Goal: Task Accomplishment & Management: Complete application form

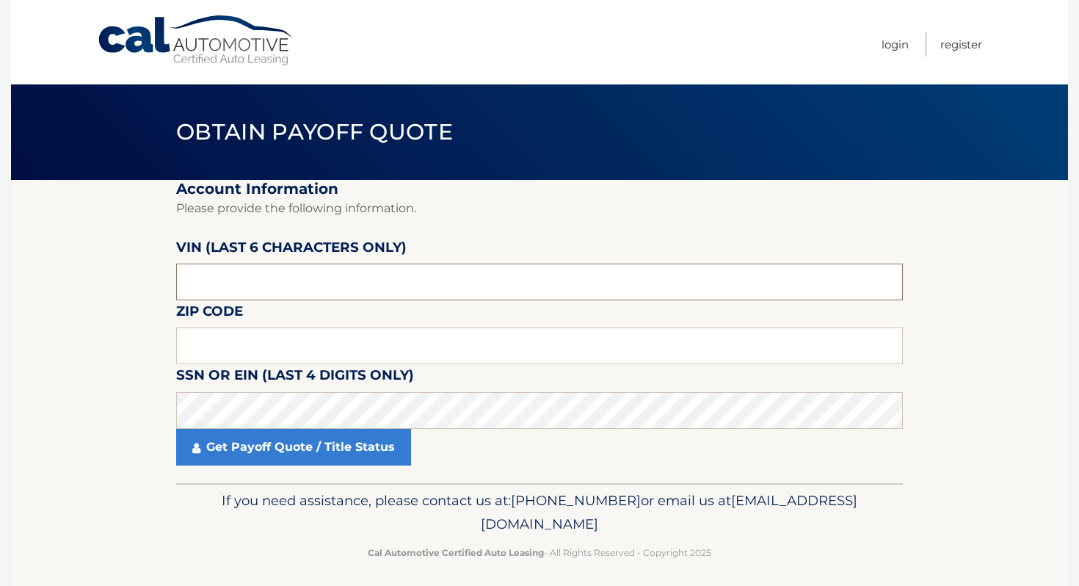
click at [300, 291] on input "text" at bounding box center [539, 281] width 727 height 37
type input "P*****"
type input "487726"
click at [332, 338] on input "text" at bounding box center [539, 345] width 727 height 37
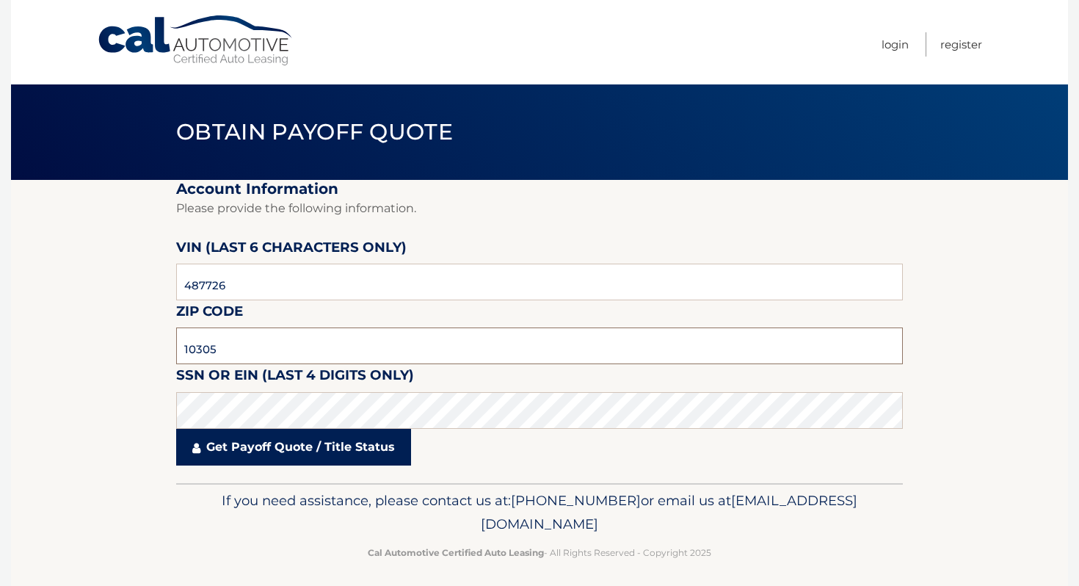
type input "10305"
click at [314, 450] on link "Get Payoff Quote / Title Status" at bounding box center [293, 447] width 235 height 37
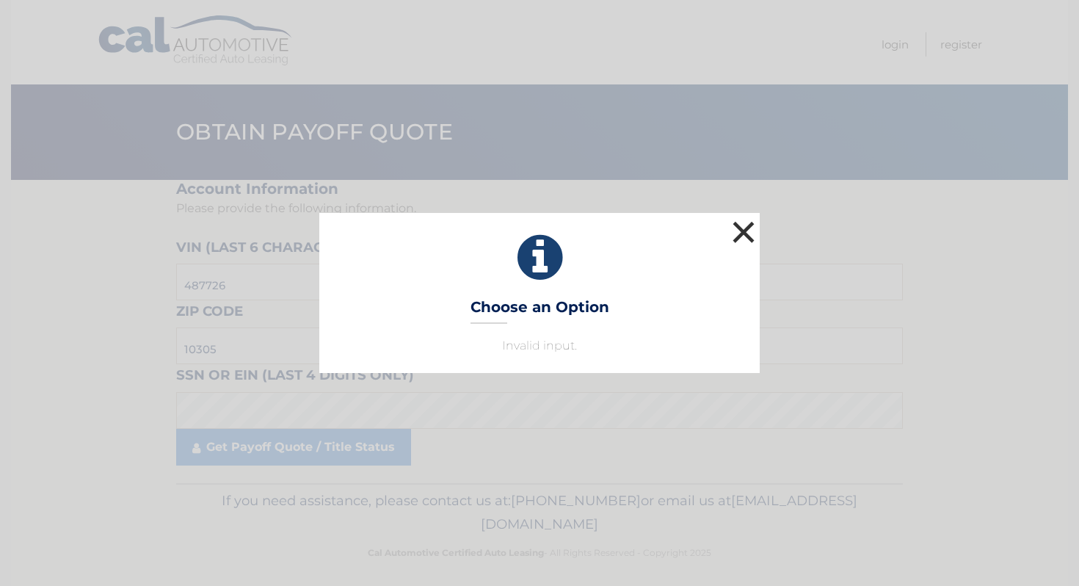
click at [741, 232] on button "×" at bounding box center [743, 231] width 29 height 29
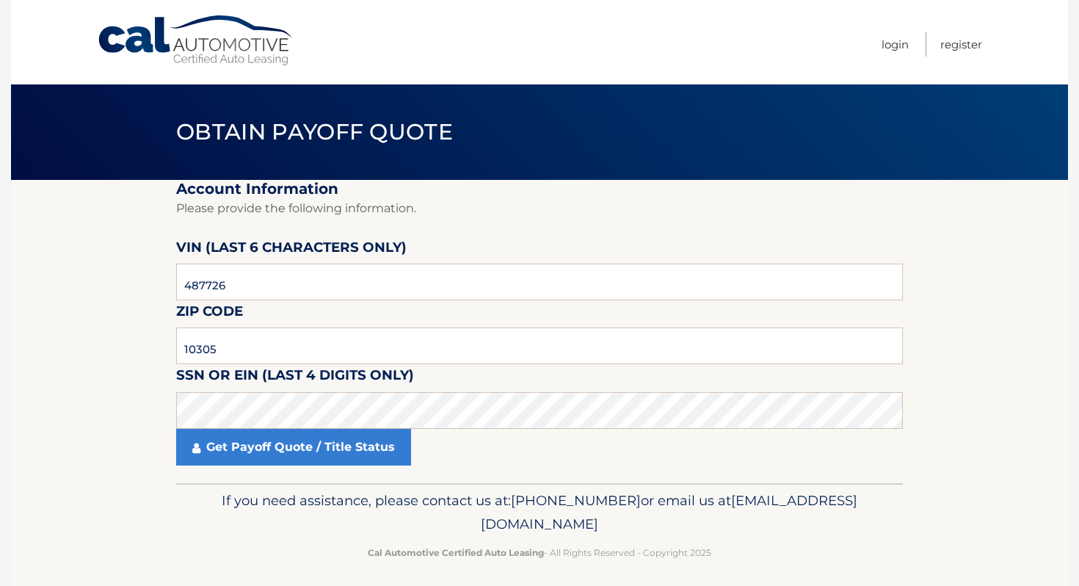
click at [261, 56] on link "Cal Automotive" at bounding box center [196, 41] width 198 height 52
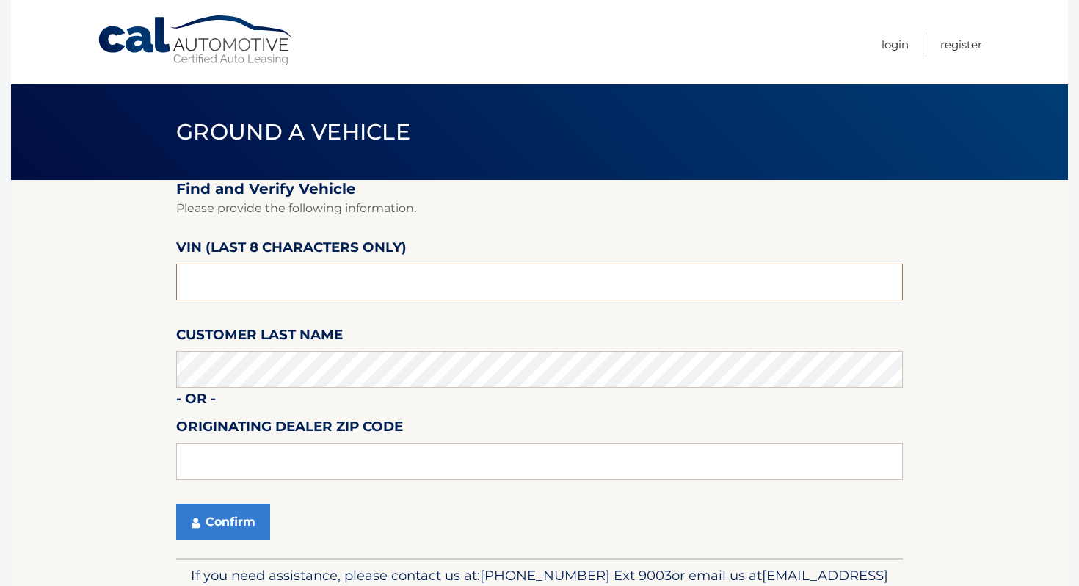
click at [306, 264] on input "text" at bounding box center [539, 281] width 727 height 37
type input "PH487726"
click at [201, 521] on button "Confirm" at bounding box center [223, 521] width 94 height 37
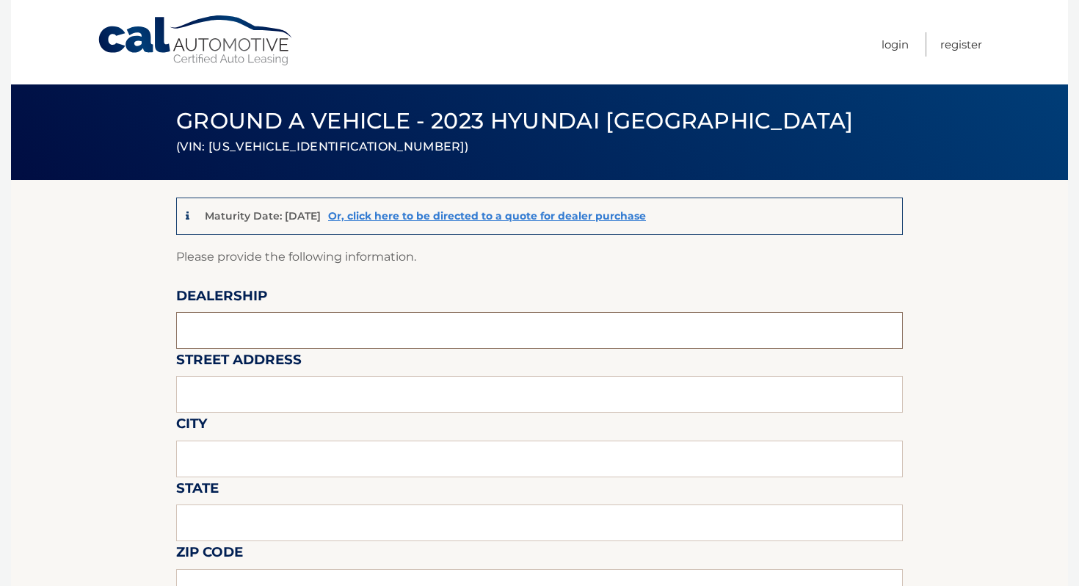
click at [522, 330] on input "text" at bounding box center [539, 330] width 727 height 37
type input "ISLAND AUTO GROUP"
click at [360, 377] on input "text" at bounding box center [539, 394] width 727 height 37
type input "[STREET_ADDRESS]"
click at [226, 447] on input "text" at bounding box center [539, 458] width 727 height 37
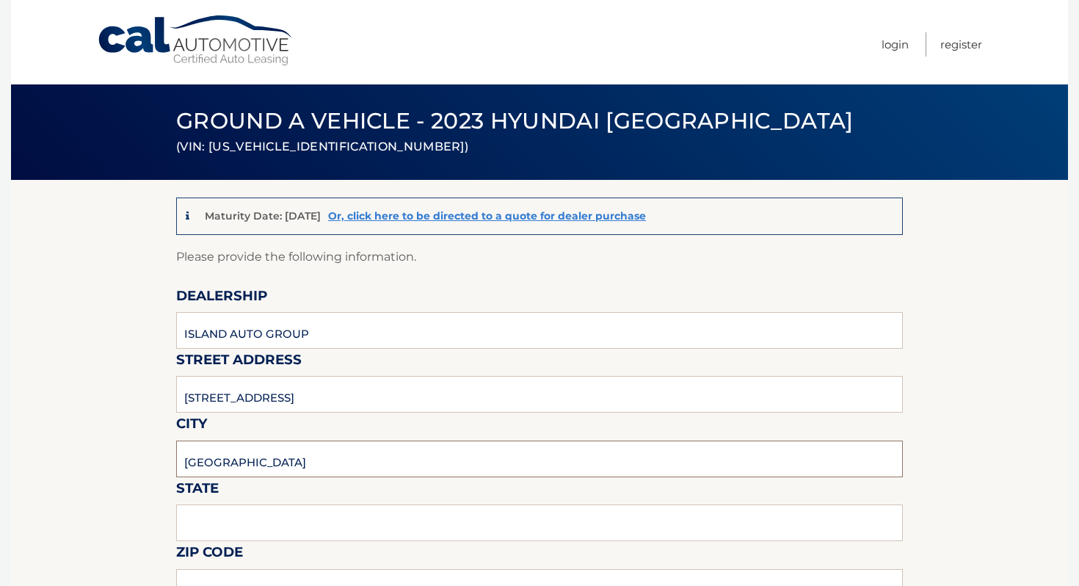
type input "[GEOGRAPHIC_DATA]"
click at [218, 516] on input "text" at bounding box center [539, 522] width 727 height 37
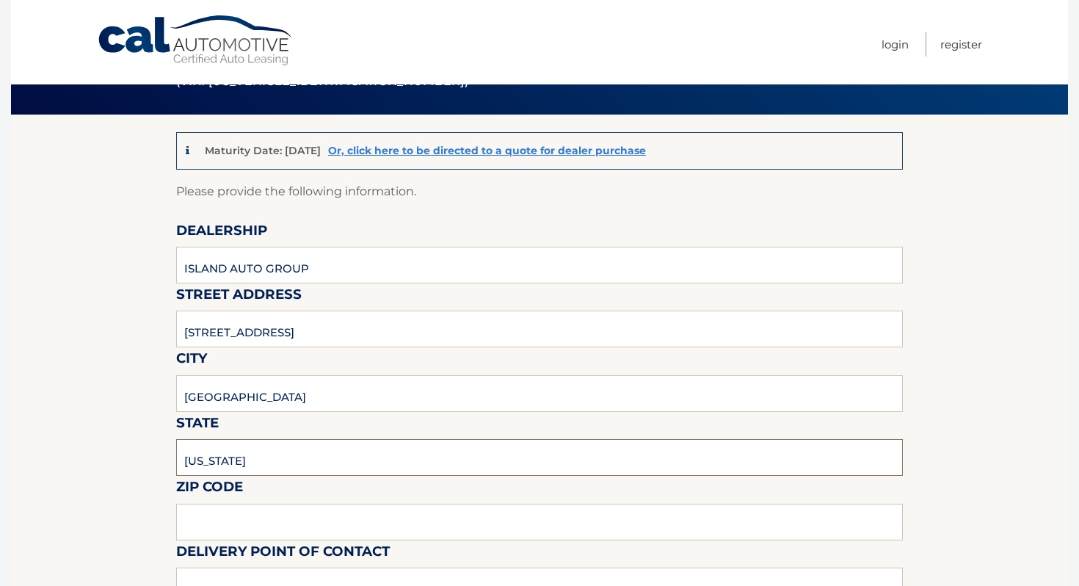
scroll to position [137, 0]
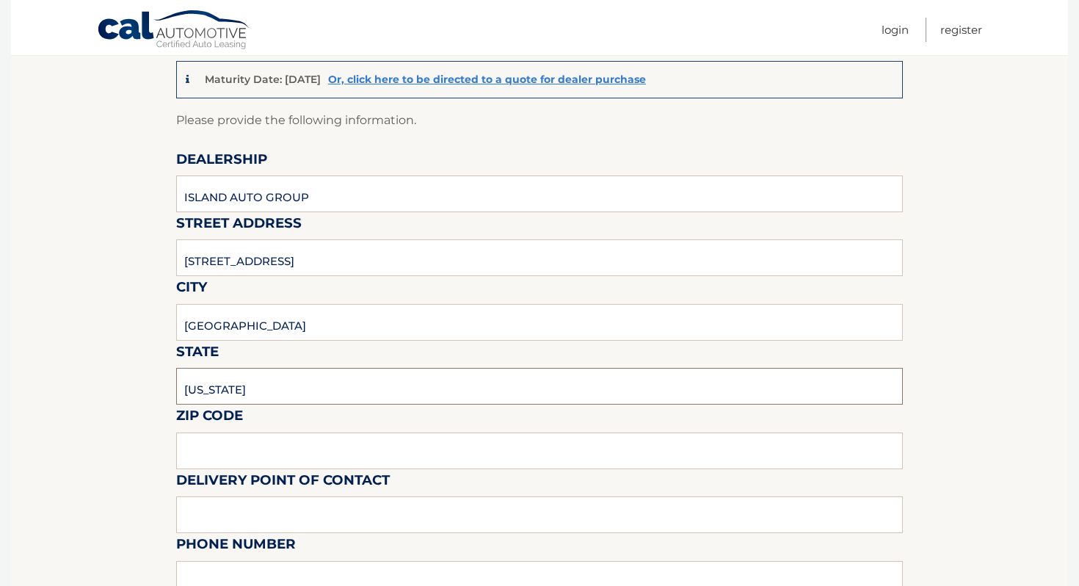
type input "[US_STATE]"
click at [228, 443] on input "text" at bounding box center [539, 450] width 727 height 37
type input "1O305"
click at [233, 501] on input "text" at bounding box center [539, 514] width 727 height 37
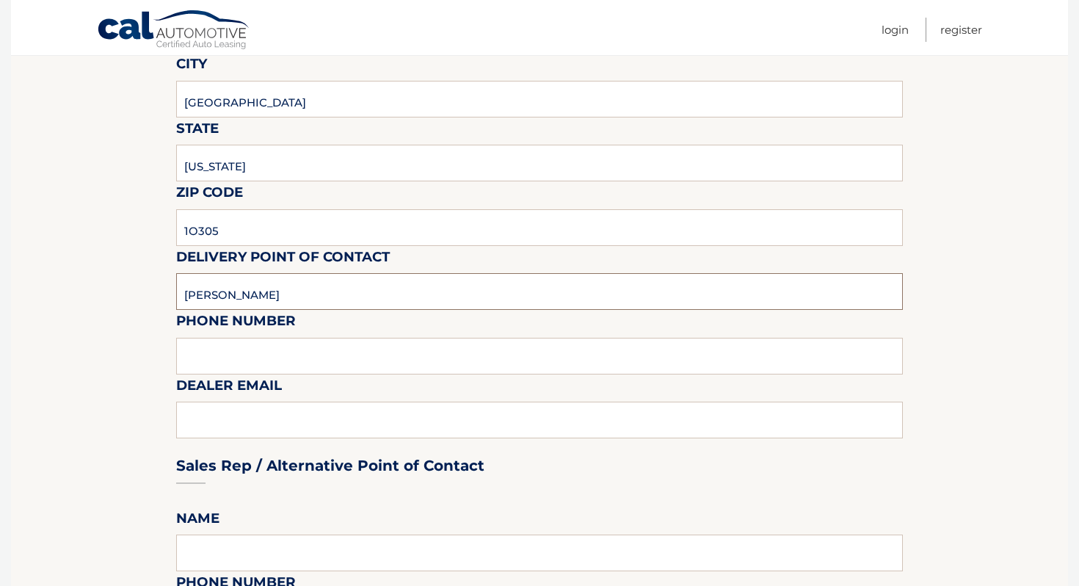
type input "[PERSON_NAME]"
click at [235, 367] on input "text" at bounding box center [539, 356] width 727 height 37
type input "7323792810"
click at [208, 429] on div "Sales Rep / Alternative Point of Contact" at bounding box center [539, 437] width 727 height 103
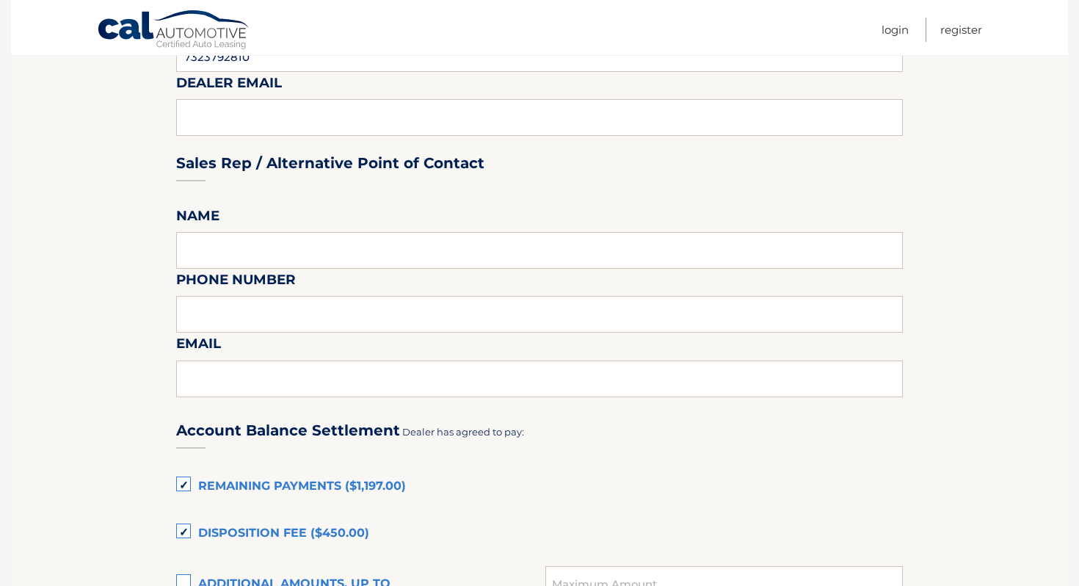
scroll to position [623, 0]
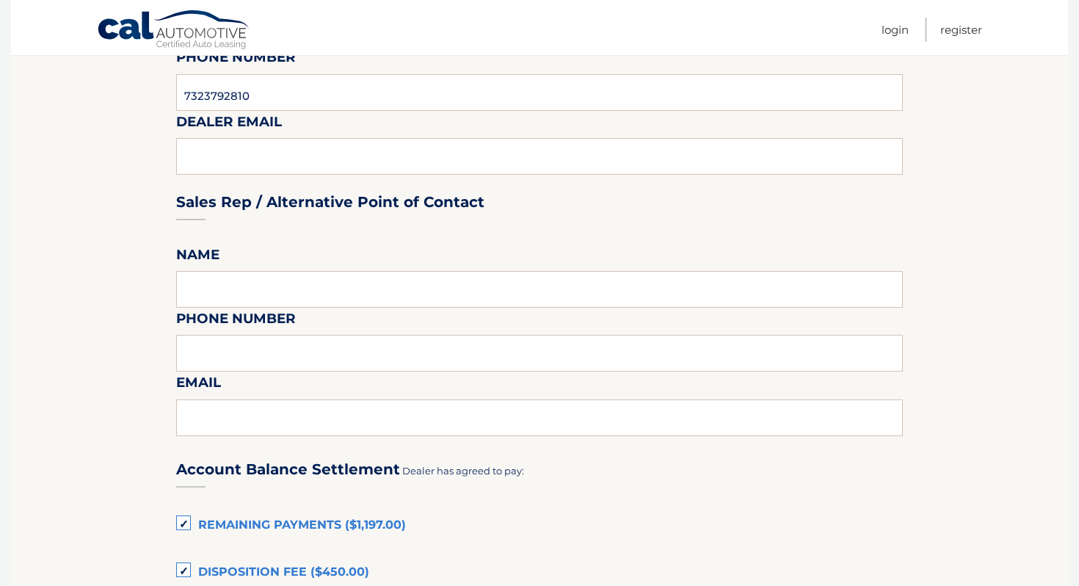
click at [256, 270] on fieldset "Please provide the following information. Dealership ISLAND AUTO GROUP Street A…" at bounding box center [539, 394] width 727 height 1542
click at [255, 145] on div "Sales Rep / Alternative Point of Contact" at bounding box center [539, 174] width 727 height 103
click at [253, 153] on div "Sales Rep / Alternative Point of Contact" at bounding box center [539, 174] width 727 height 103
click at [231, 160] on div "Sales Rep / Alternative Point of Contact" at bounding box center [539, 174] width 727 height 103
click at [255, 102] on input "7323792810" at bounding box center [539, 92] width 727 height 37
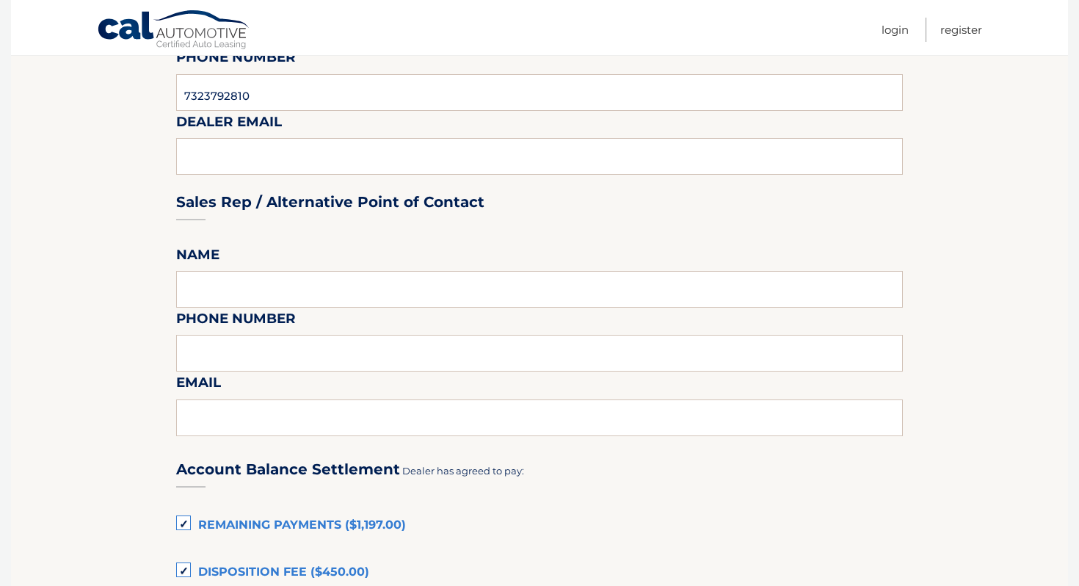
click at [245, 155] on div "Sales Rep / Alternative Point of Contact" at bounding box center [539, 174] width 727 height 103
click at [218, 158] on div "Sales Rep / Alternative Point of Contact" at bounding box center [539, 174] width 727 height 103
click at [274, 98] on input "7323792810" at bounding box center [539, 92] width 727 height 37
type input "[EMAIL_ADDRESS][DOMAIN_NAME]"
click at [189, 219] on div "Sales Rep / Alternative Point of Contact" at bounding box center [539, 174] width 727 height 103
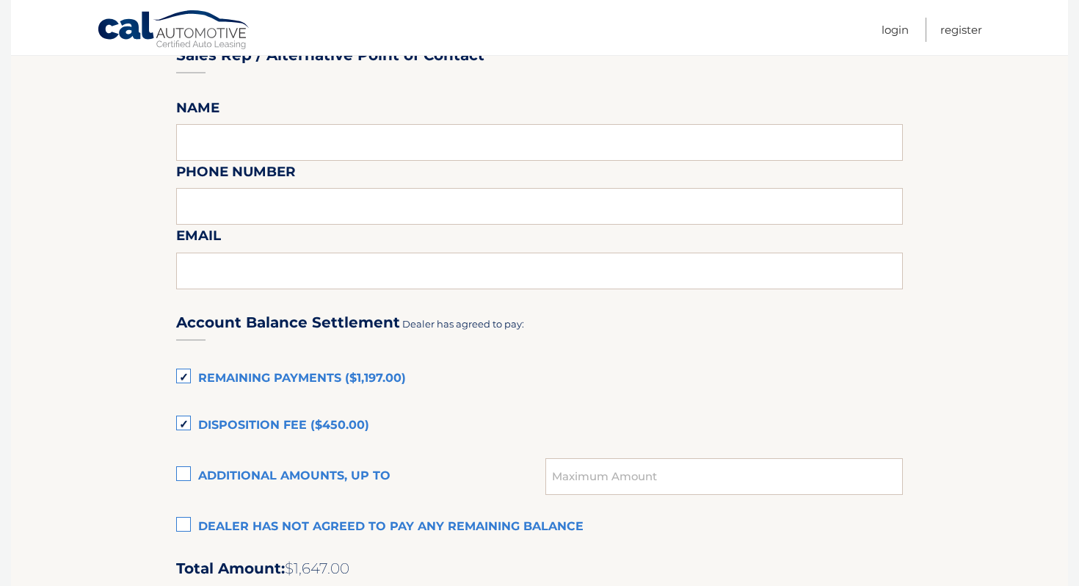
scroll to position [927, 0]
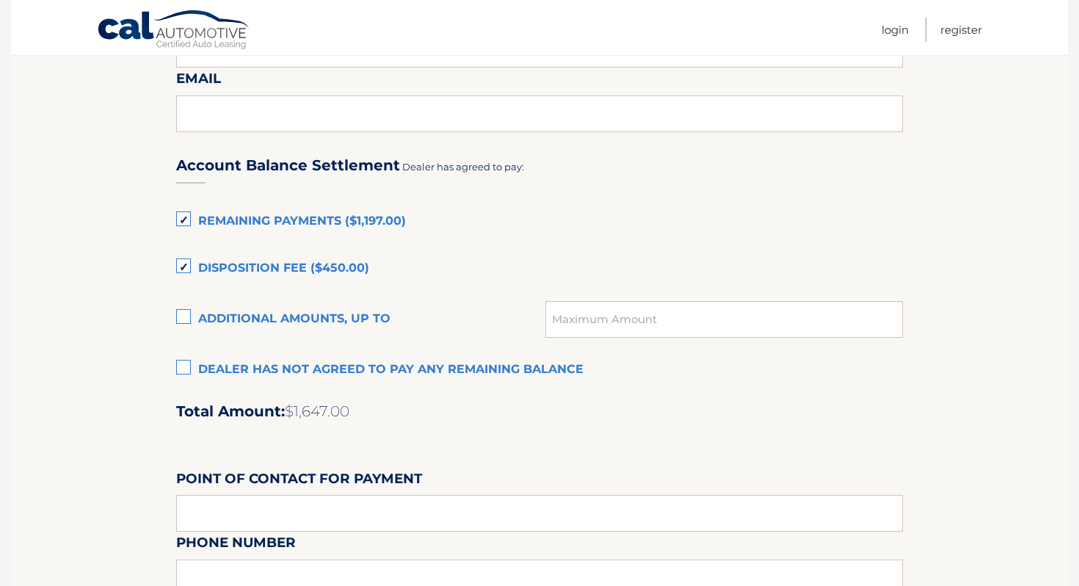
click at [235, 217] on label "Remaining Payments ($1,197.00)" at bounding box center [539, 221] width 727 height 29
click at [0, 0] on input "Remaining Payments ($1,197.00)" at bounding box center [0, 0] width 0 height 0
click at [233, 270] on label "Disposition Fee ($450.00)" at bounding box center [539, 268] width 727 height 29
click at [0, 0] on input "Disposition Fee ($450.00)" at bounding box center [0, 0] width 0 height 0
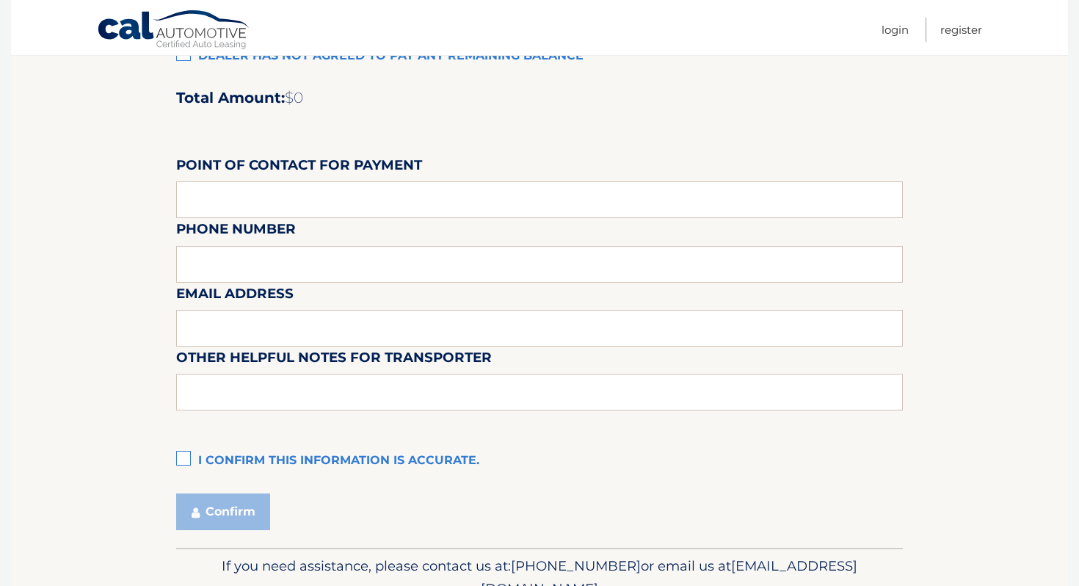
scroll to position [1265, 0]
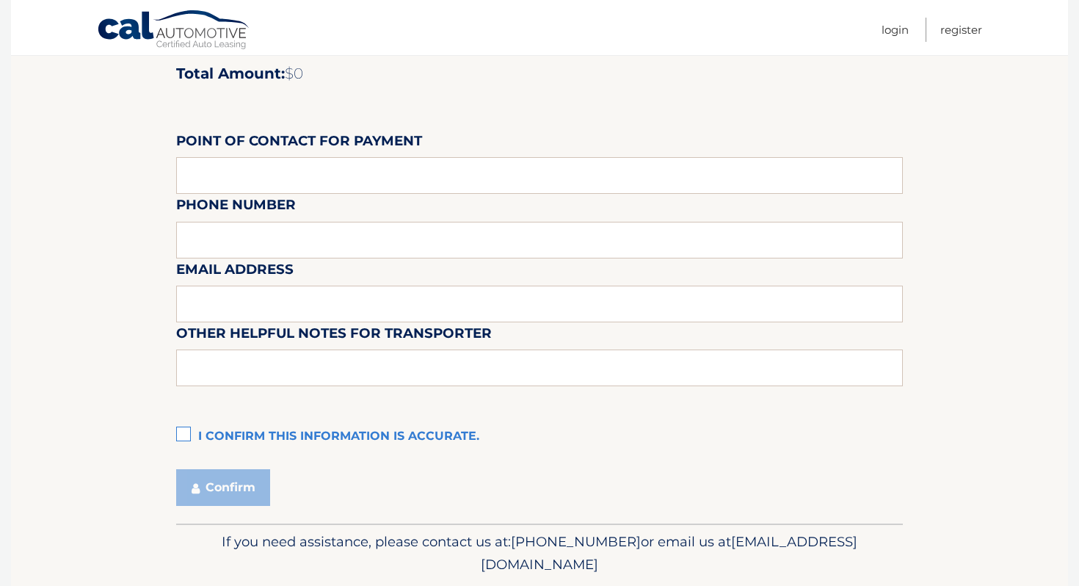
click at [226, 444] on label "I confirm this information is accurate." at bounding box center [539, 436] width 727 height 29
click at [0, 0] on input "I confirm this information is accurate." at bounding box center [0, 0] width 0 height 0
click at [226, 498] on button "Confirm" at bounding box center [223, 487] width 94 height 37
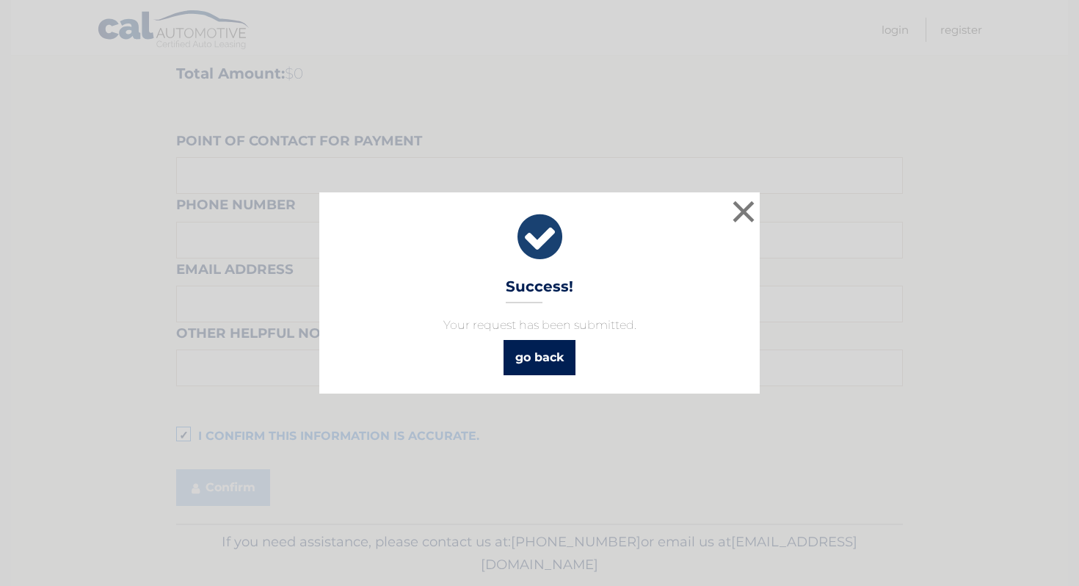
click at [539, 350] on link "go back" at bounding box center [539, 357] width 72 height 35
